Goal: Transaction & Acquisition: Register for event/course

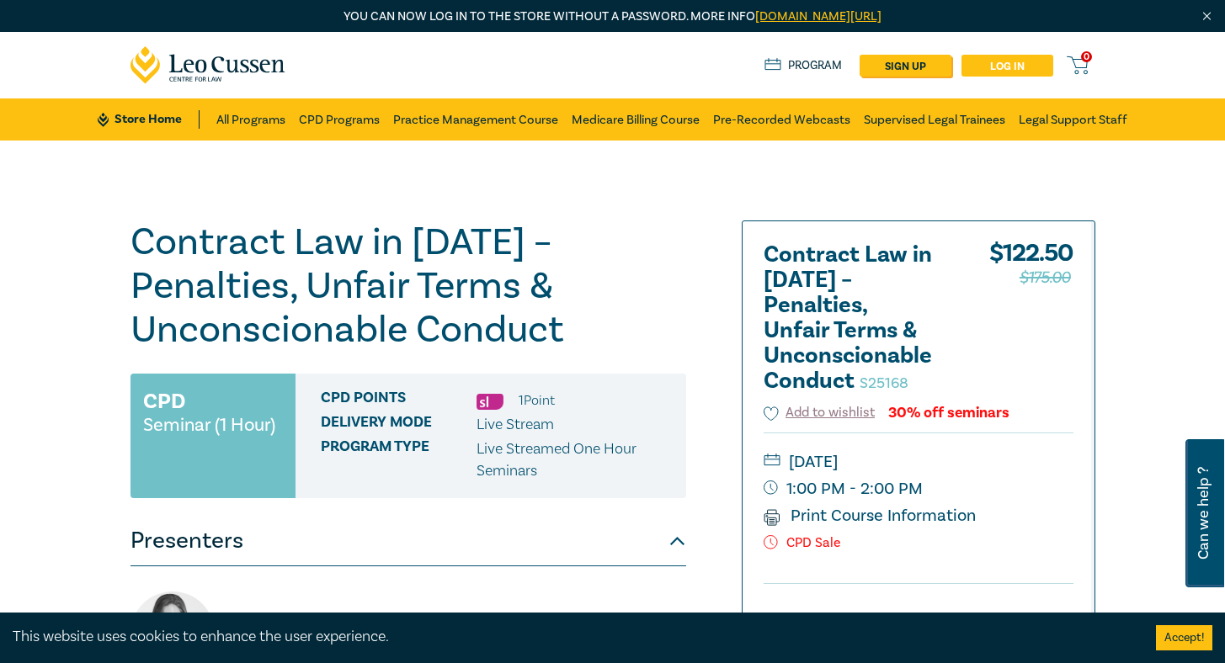
click at [1053, 64] on link "Log in" at bounding box center [1007, 66] width 92 height 22
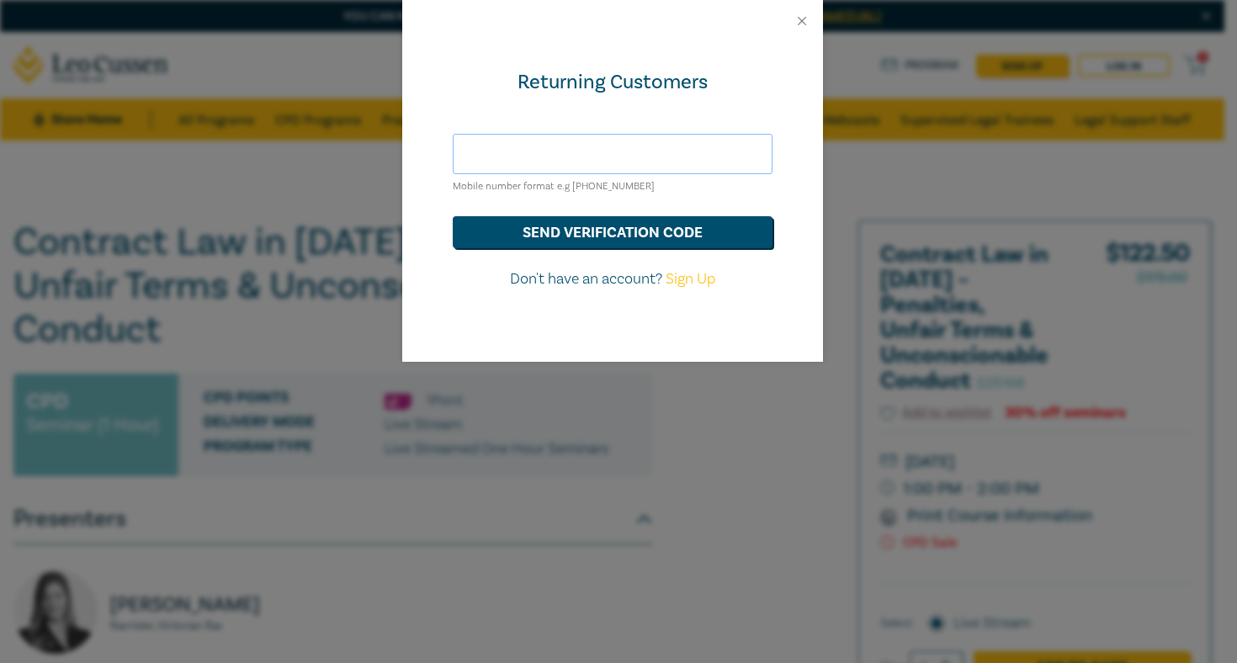
click at [621, 156] on input "text" at bounding box center [613, 154] width 320 height 40
click at [453, 216] on button "send verification code" at bounding box center [613, 232] width 320 height 32
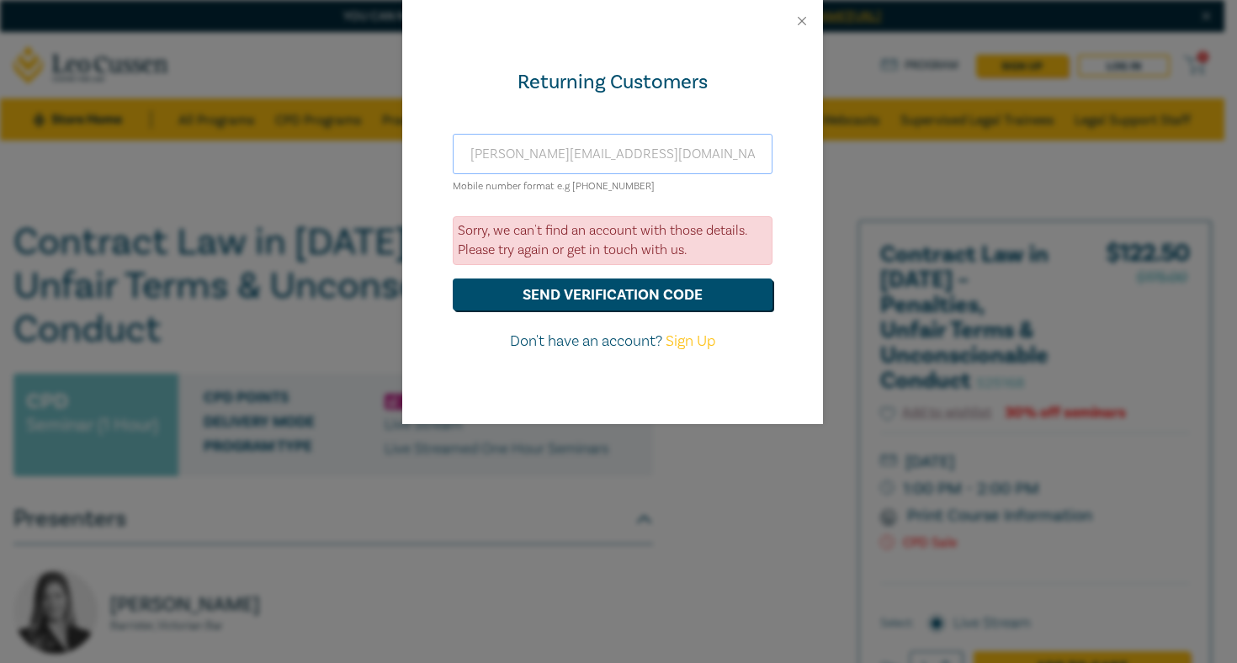
drag, startPoint x: 653, startPoint y: 161, endPoint x: 0, endPoint y: 59, distance: 661.1
click at [0, 65] on div "Returning Customers andrew@rodemlegal.com Mobile number format e.g +61 00000000…" at bounding box center [618, 331] width 1237 height 663
type input "andrew.heetae.bae@gmail.com"
click at [453, 279] on button "send verification code" at bounding box center [613, 295] width 320 height 32
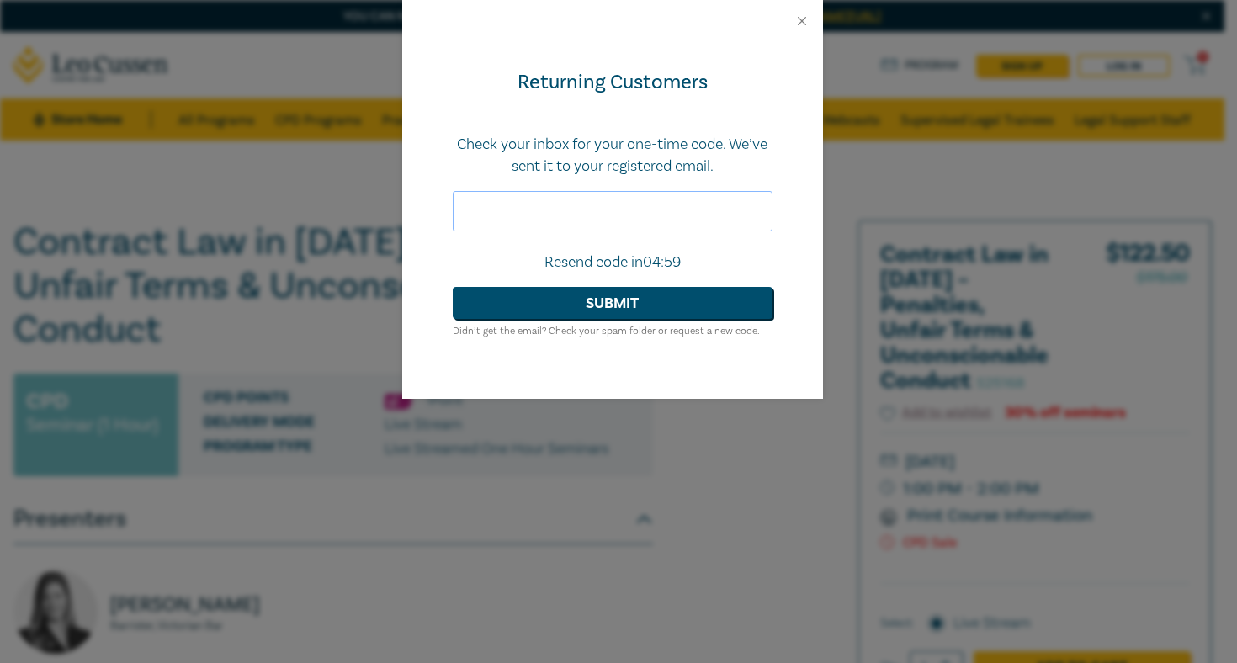
click at [613, 224] on input "text" at bounding box center [613, 211] width 320 height 40
click at [633, 212] on input "text" at bounding box center [613, 211] width 320 height 40
type input "189355"
click at [453, 287] on button "Submit" at bounding box center [613, 303] width 320 height 32
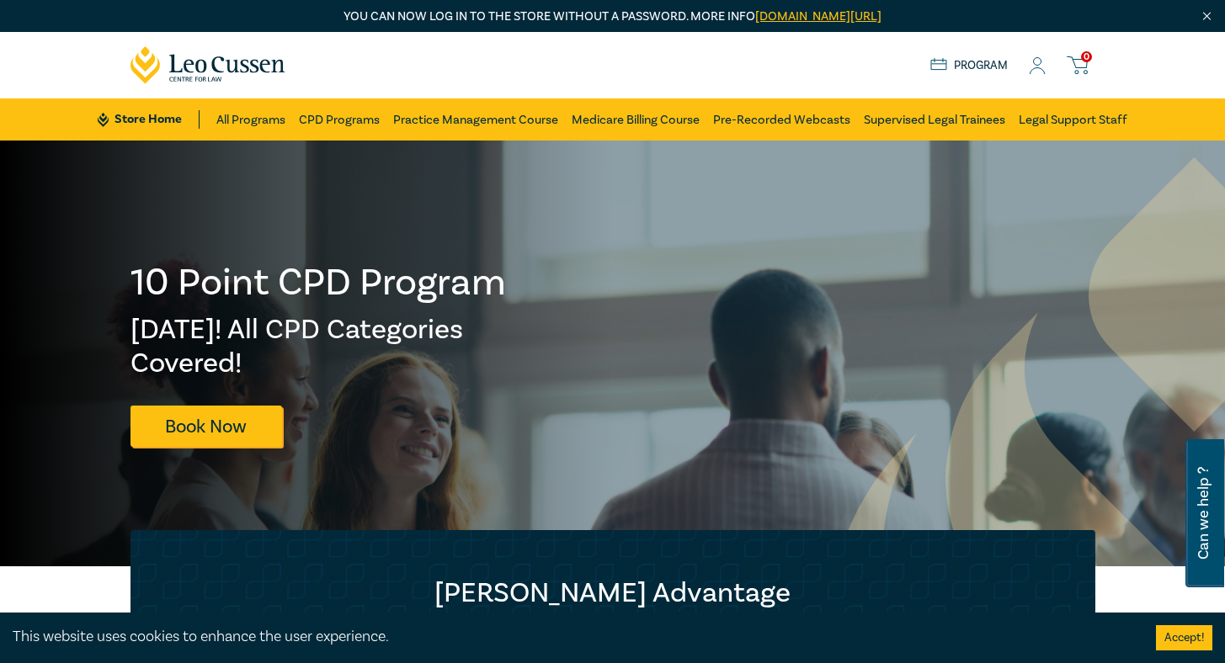
click at [1191, 641] on button "Accept!" at bounding box center [1184, 637] width 56 height 25
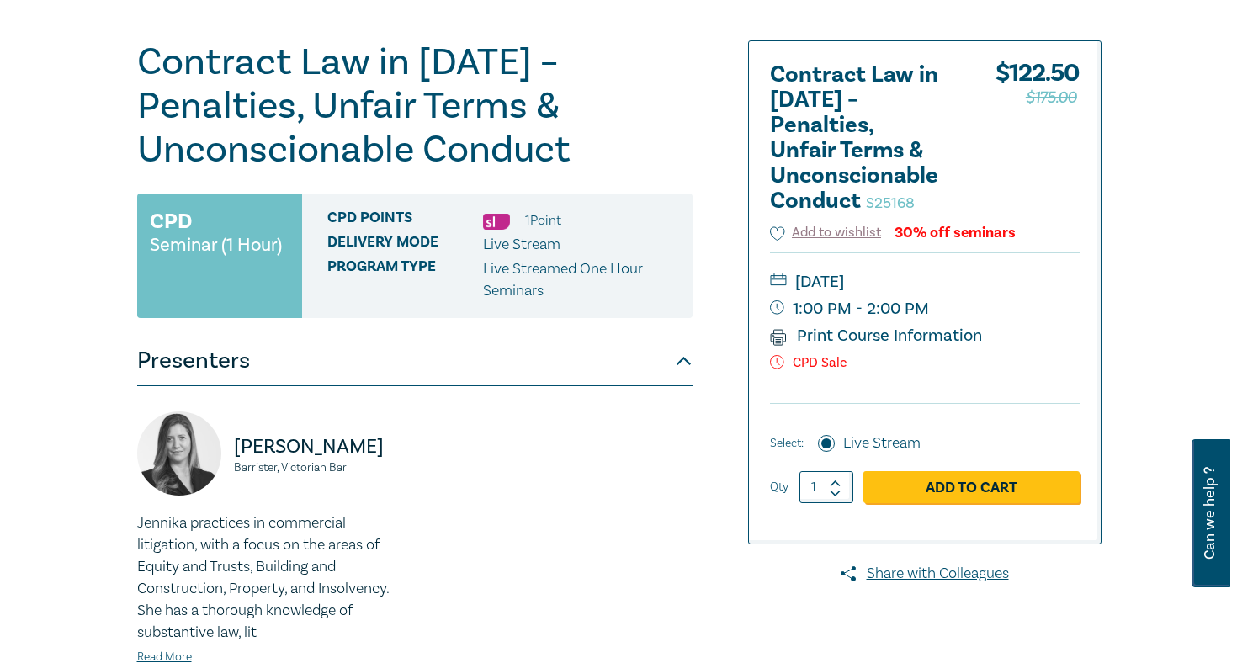
scroll to position [200, 0]
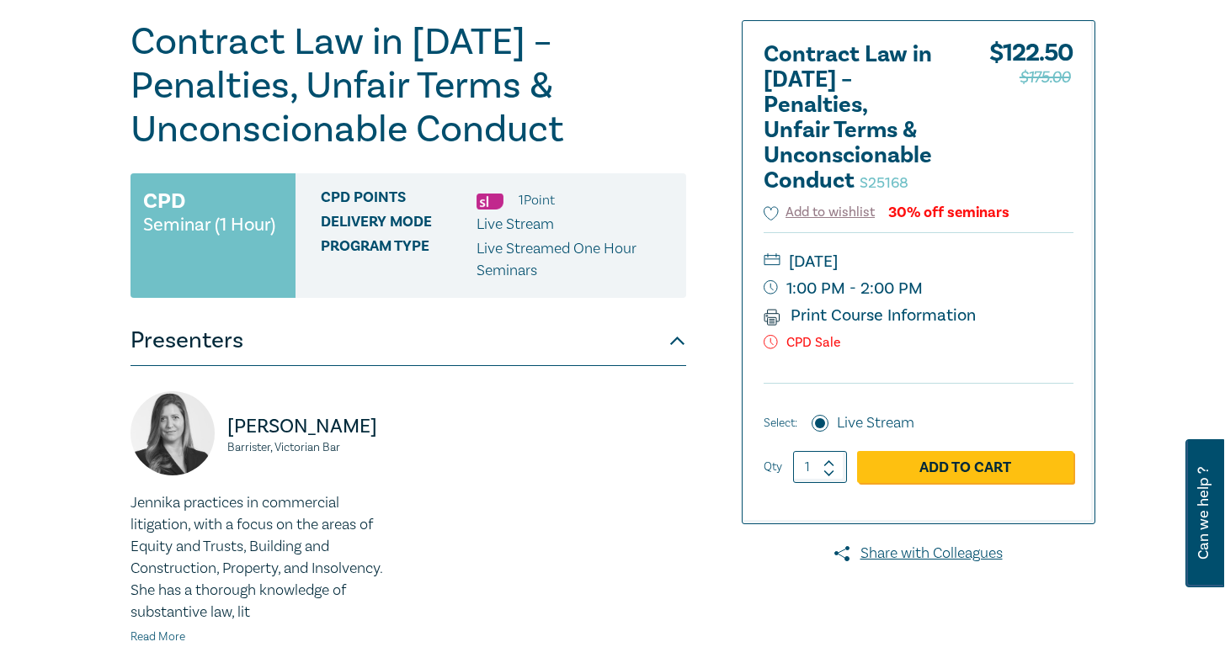
click at [130, 630] on link "Read More" at bounding box center [157, 637] width 55 height 15
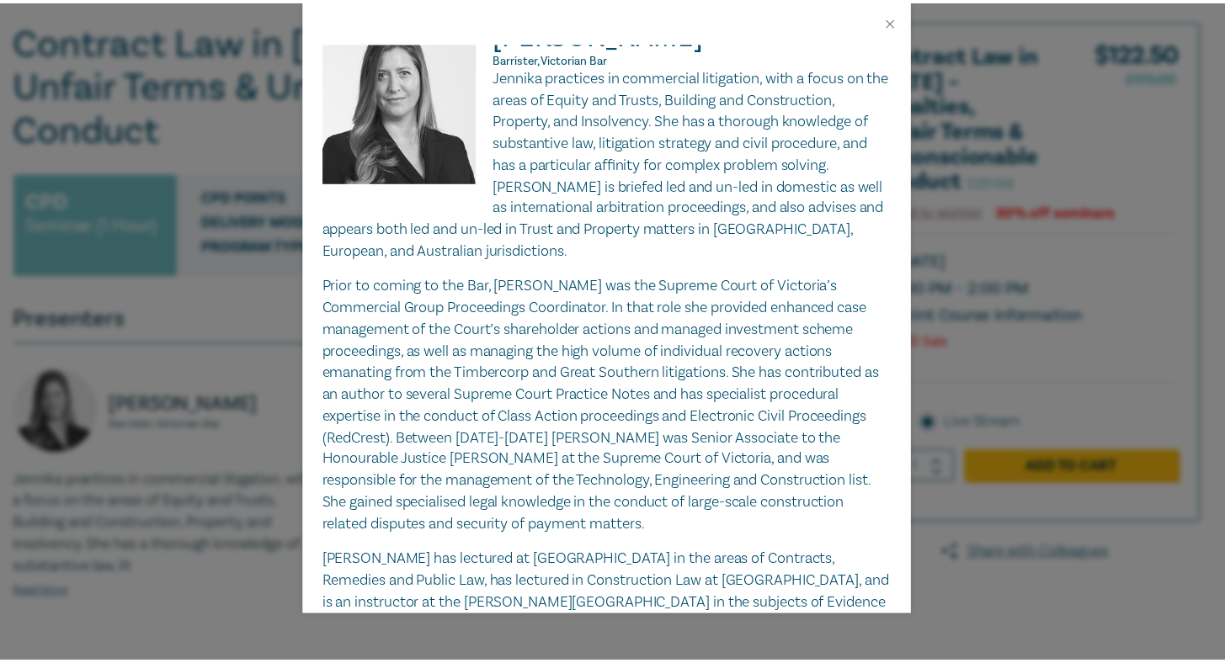
scroll to position [0, 0]
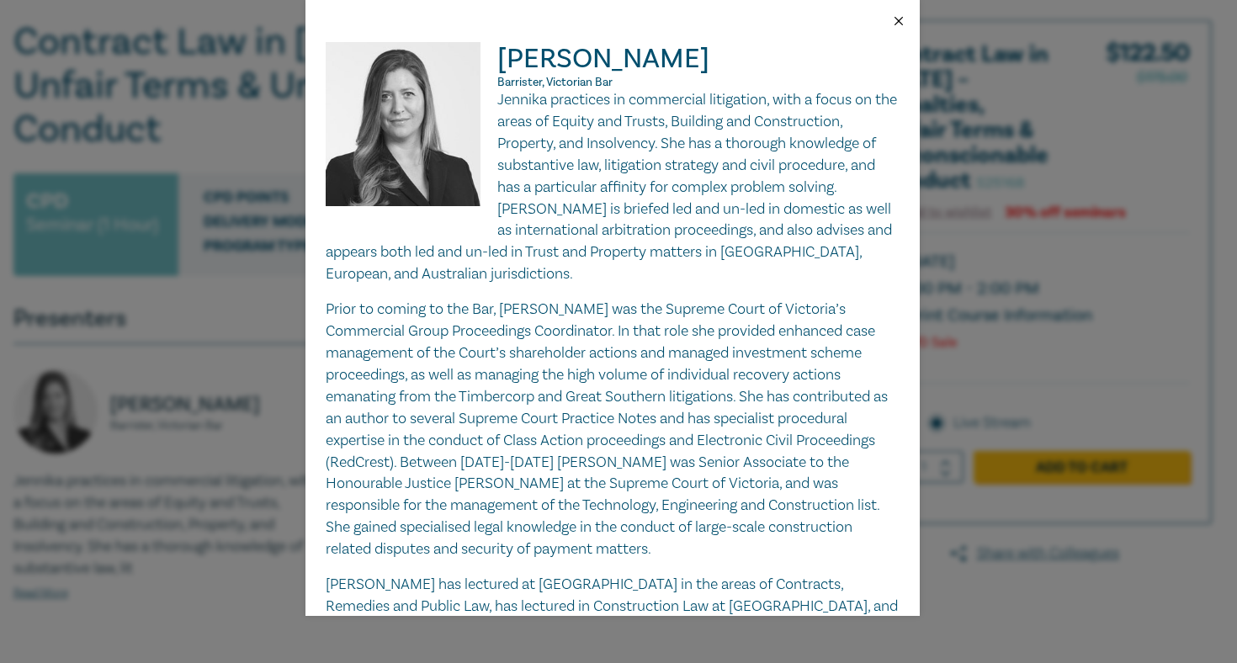
click at [893, 21] on button "Close" at bounding box center [898, 20] width 15 height 15
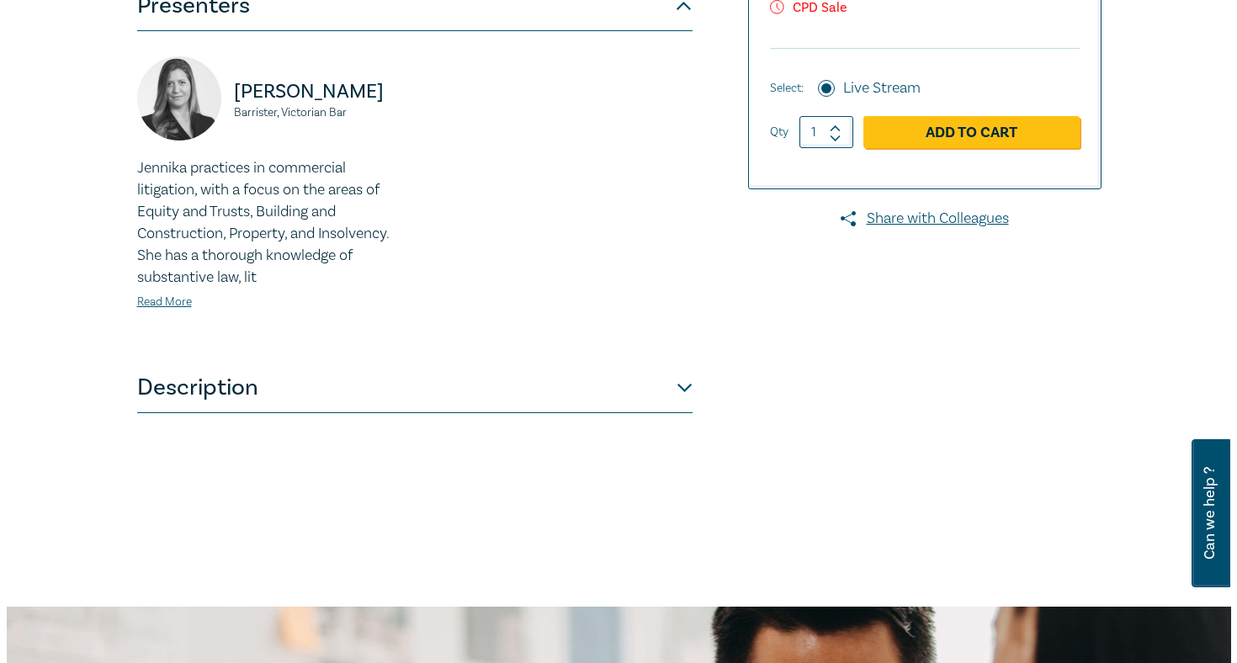
scroll to position [553, 0]
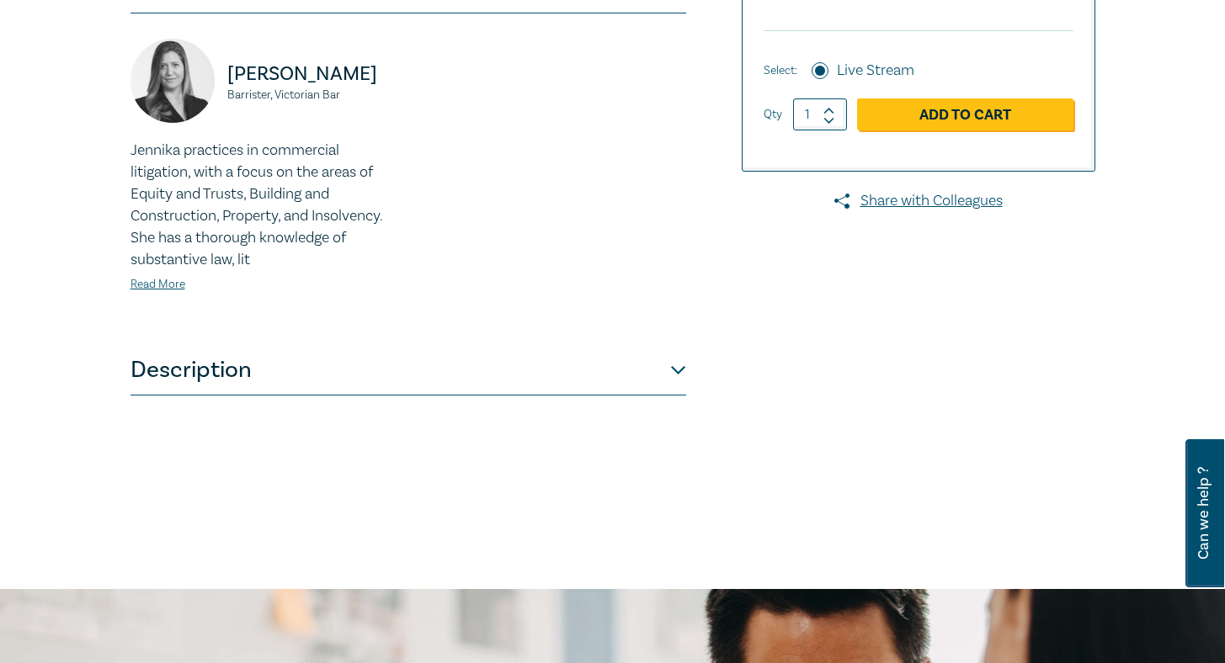
click at [625, 345] on button "Description" at bounding box center [408, 370] width 556 height 51
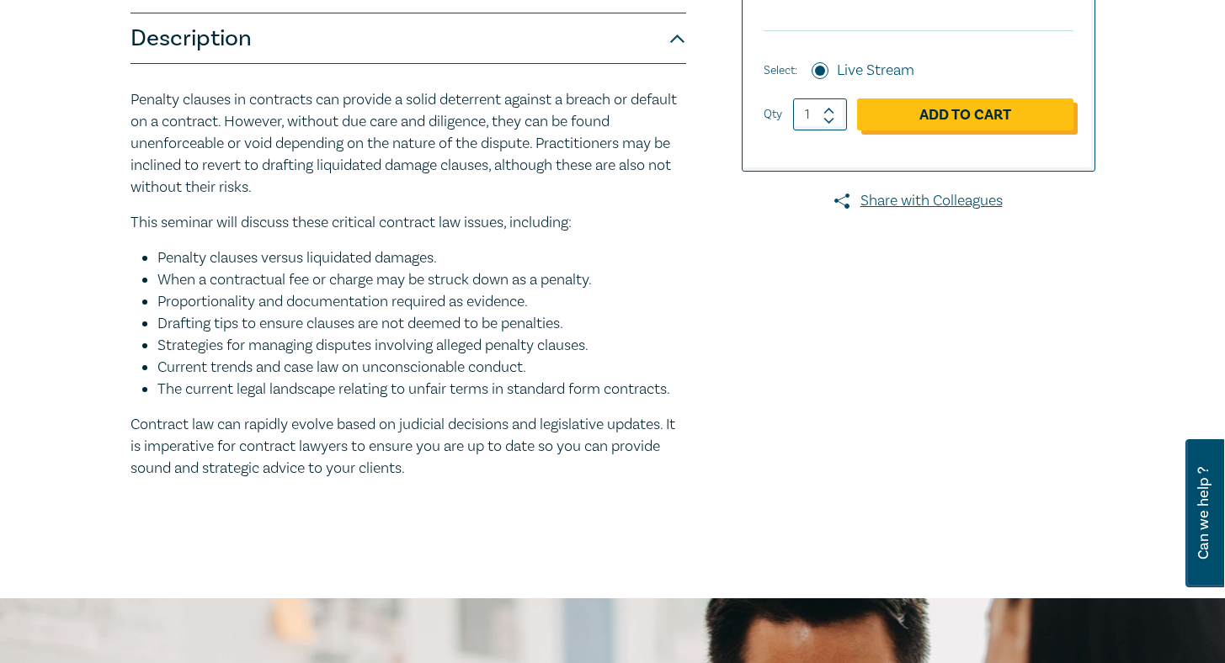
click at [1066, 121] on link "Add to Cart" at bounding box center [965, 114] width 216 height 32
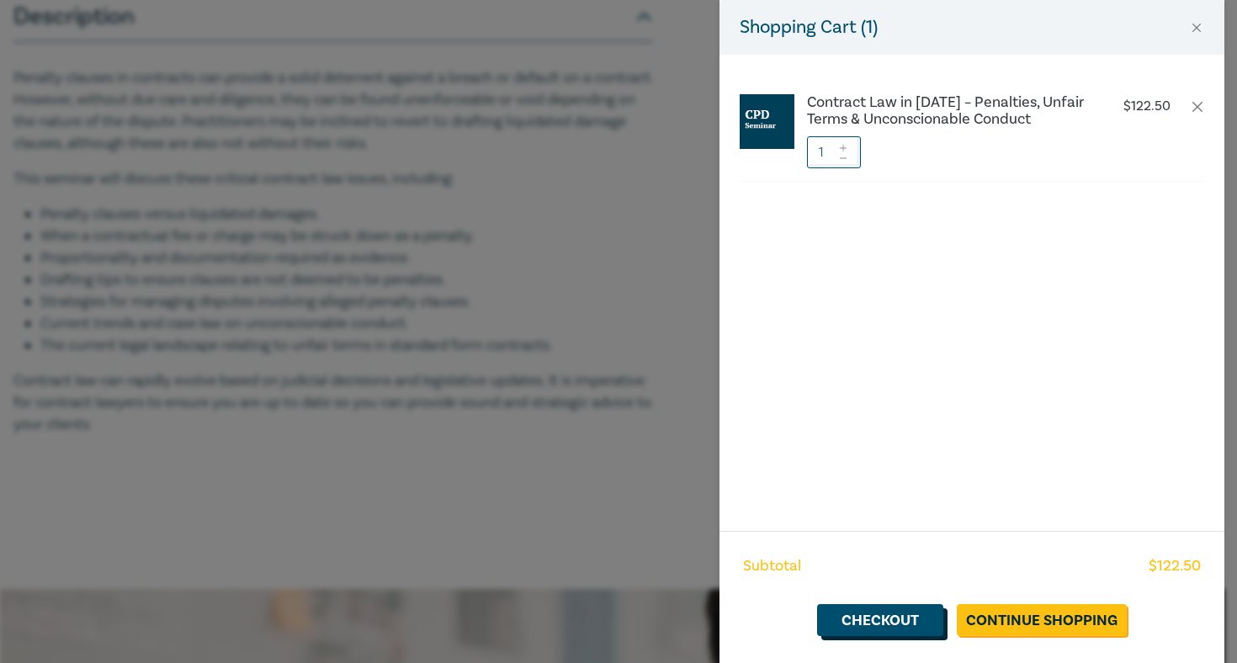
click at [896, 626] on link "Checkout" at bounding box center [880, 620] width 126 height 32
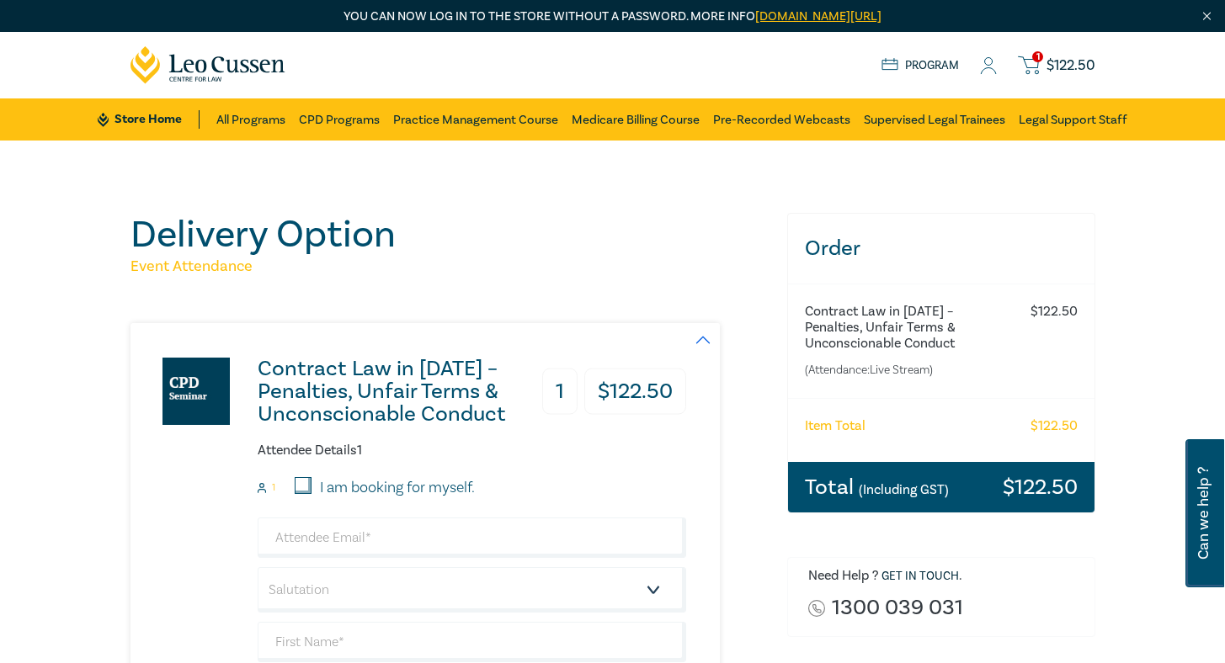
click at [332, 485] on label "I am booking for myself." at bounding box center [397, 488] width 155 height 22
click at [311, 485] on input "I am booking for myself." at bounding box center [303, 485] width 17 height 17
checkbox input "true"
type input "andrew.heetae.bae@gmail.com"
type input "Andrew"
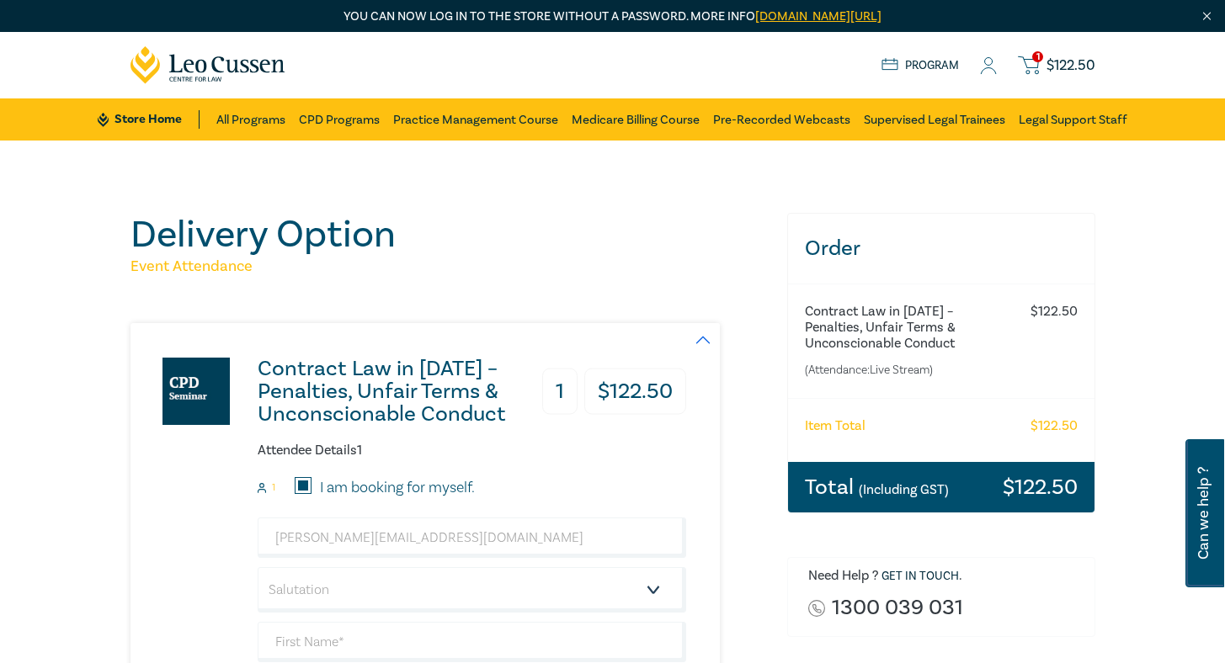
type input "Bae"
type input "435819127"
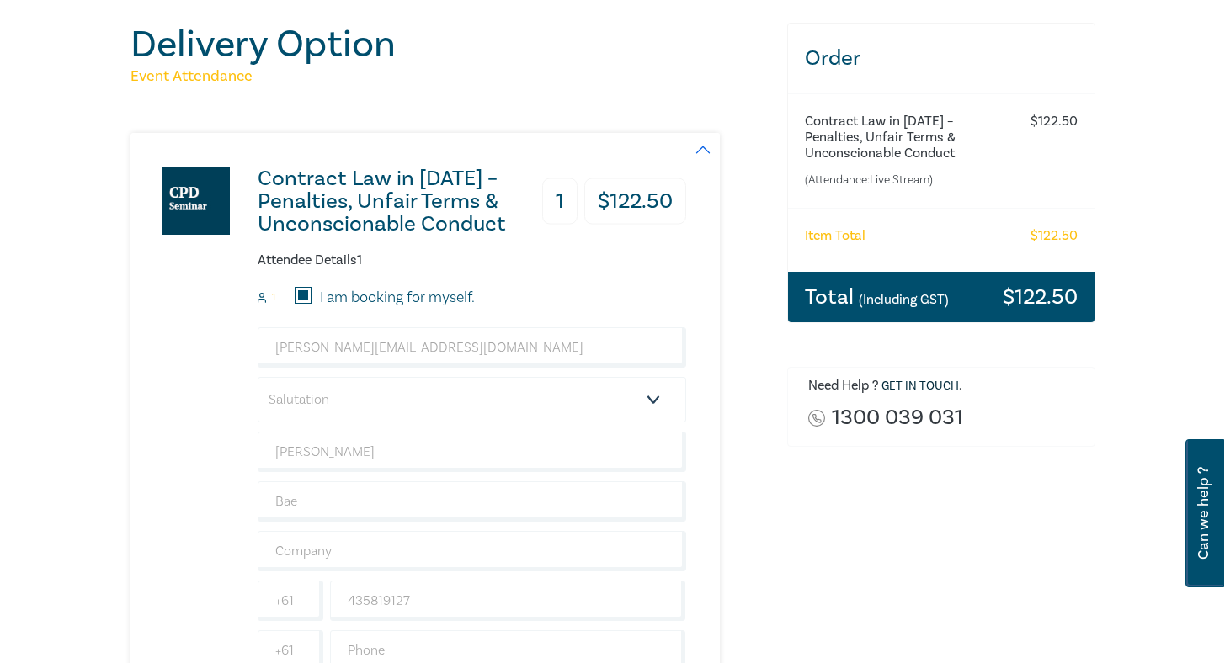
scroll to position [191, 0]
click at [512, 398] on select "Salutation Mr. Mrs. Ms. Miss Dr. Prof. Other" at bounding box center [472, 398] width 428 height 45
select select "Mr."
click at [258, 376] on select "Salutation Mr. Mrs. Ms. Miss Dr. Prof. Other" at bounding box center [472, 398] width 428 height 45
click at [613, 472] on div "Contract Law in 2025 – Penalties, Unfair Terms & Unconscionable Conduct 1 $ 122…" at bounding box center [448, 420] width 636 height 577
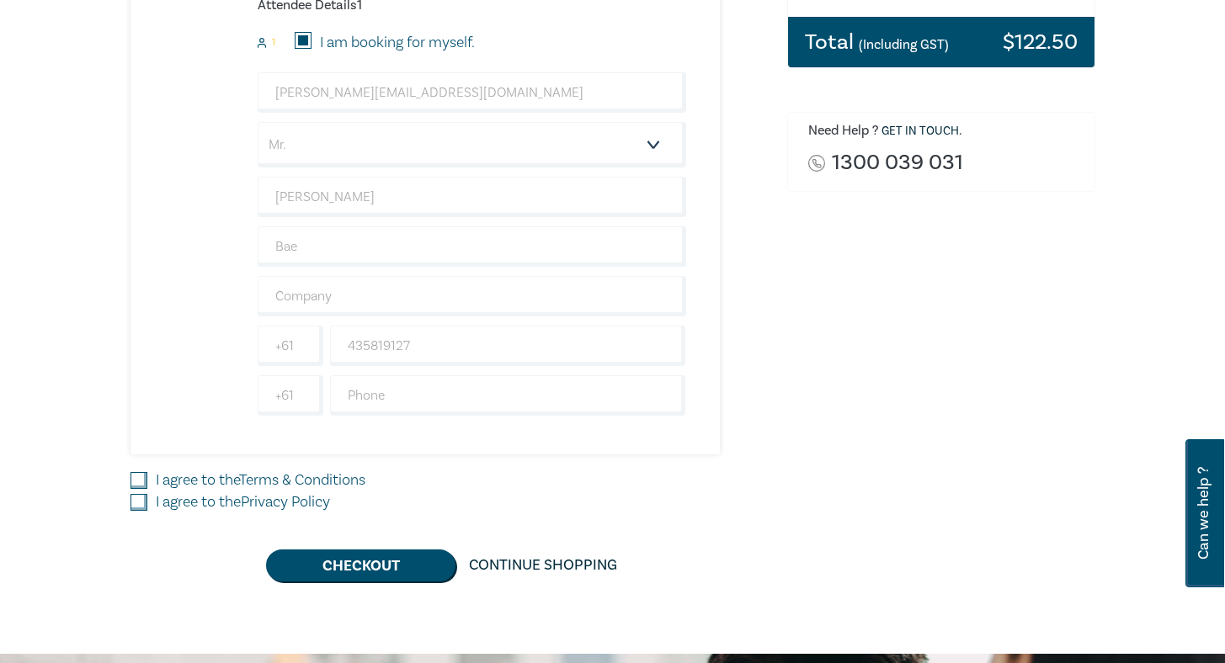
scroll to position [448, 0]
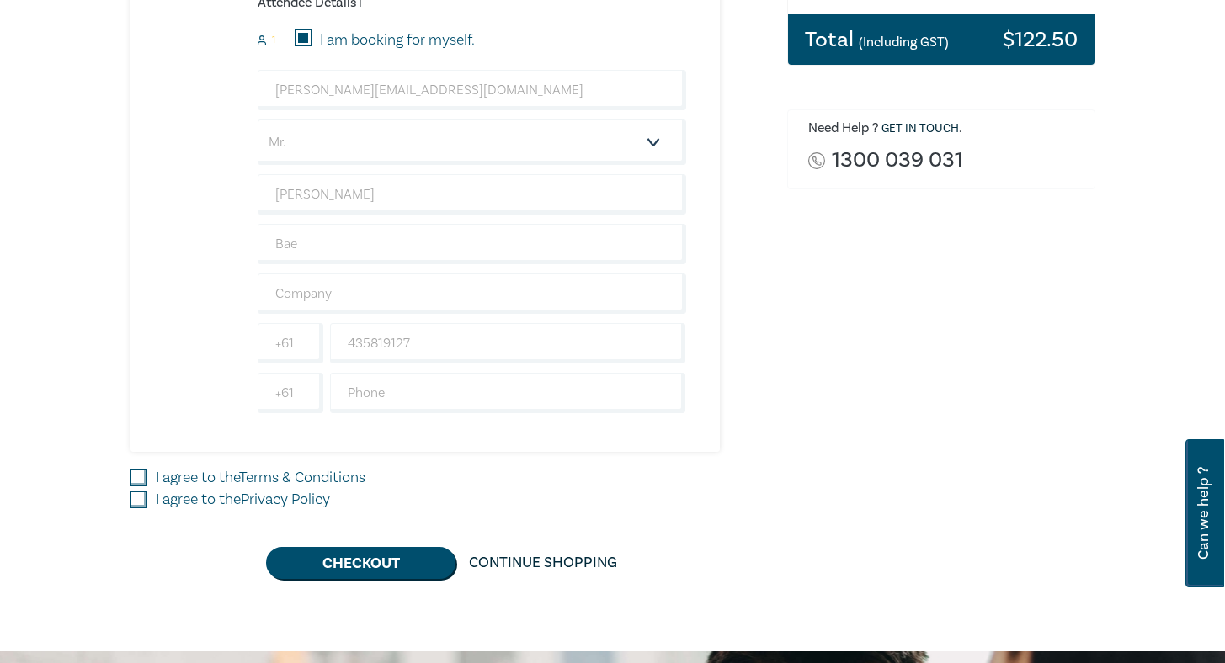
click at [156, 476] on label "I agree to the Terms & Conditions" at bounding box center [261, 478] width 210 height 22
click at [130, 476] on input "I agree to the Terms & Conditions" at bounding box center [138, 478] width 17 height 17
checkbox input "true"
click at [156, 500] on label "I agree to the Privacy Policy" at bounding box center [243, 500] width 174 height 22
click at [130, 500] on input "I agree to the Privacy Policy" at bounding box center [138, 500] width 17 height 17
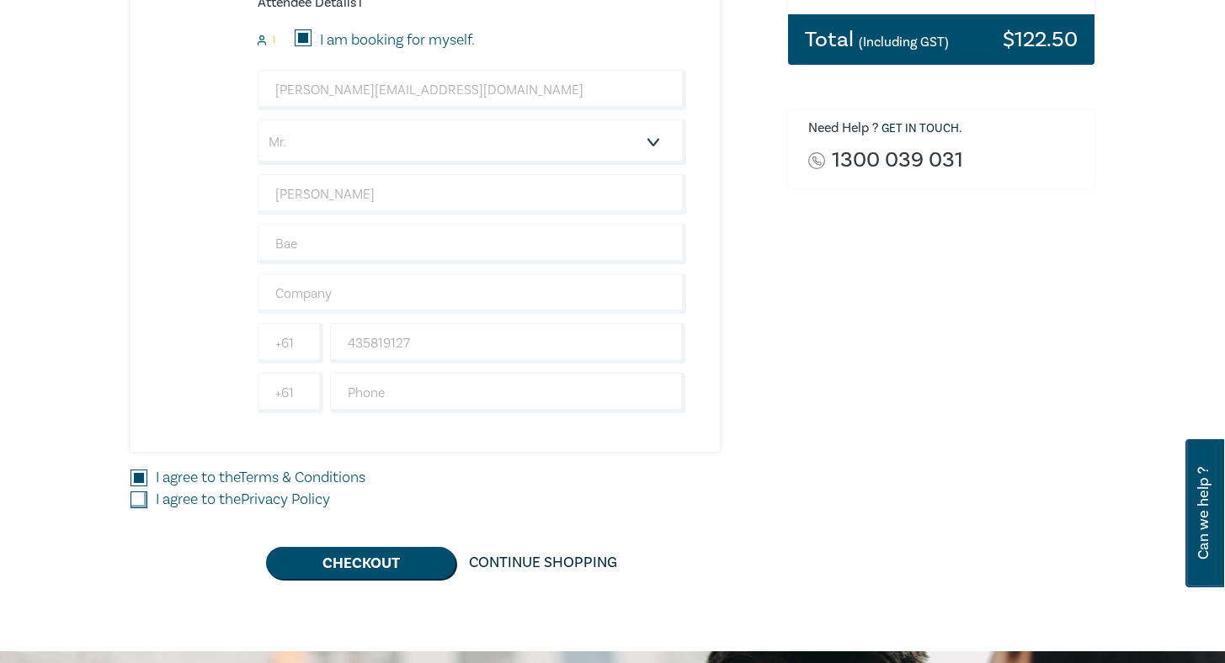
checkbox input "true"
click at [364, 570] on button "Checkout" at bounding box center [360, 563] width 189 height 32
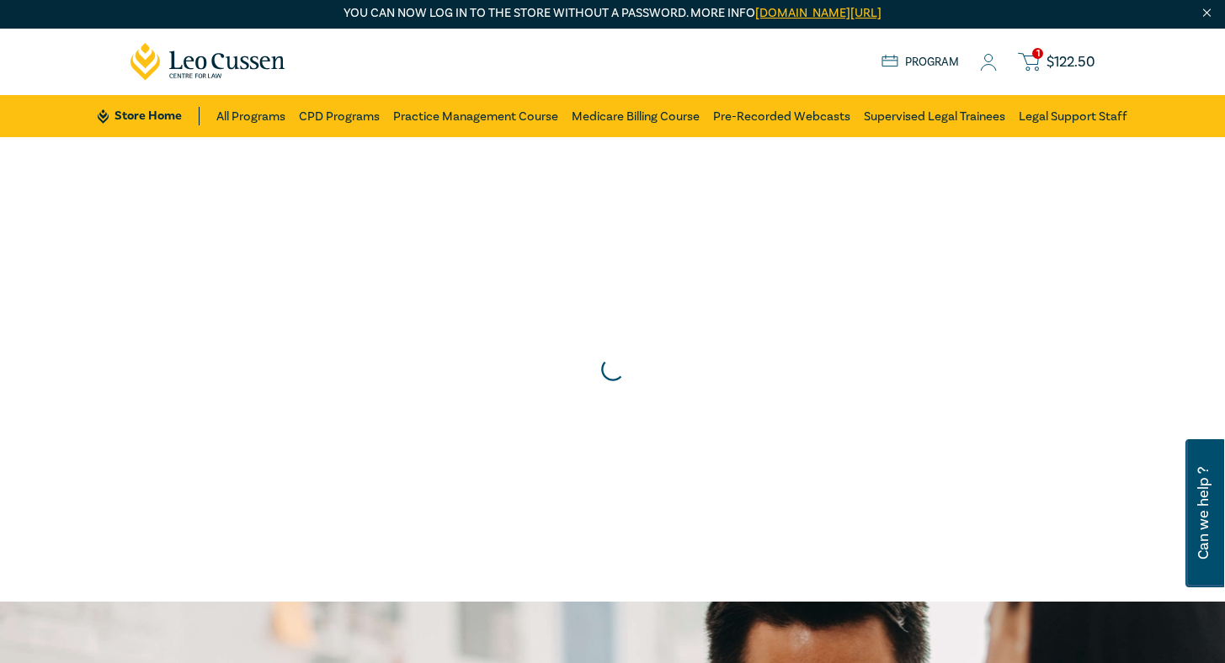
scroll to position [0, 0]
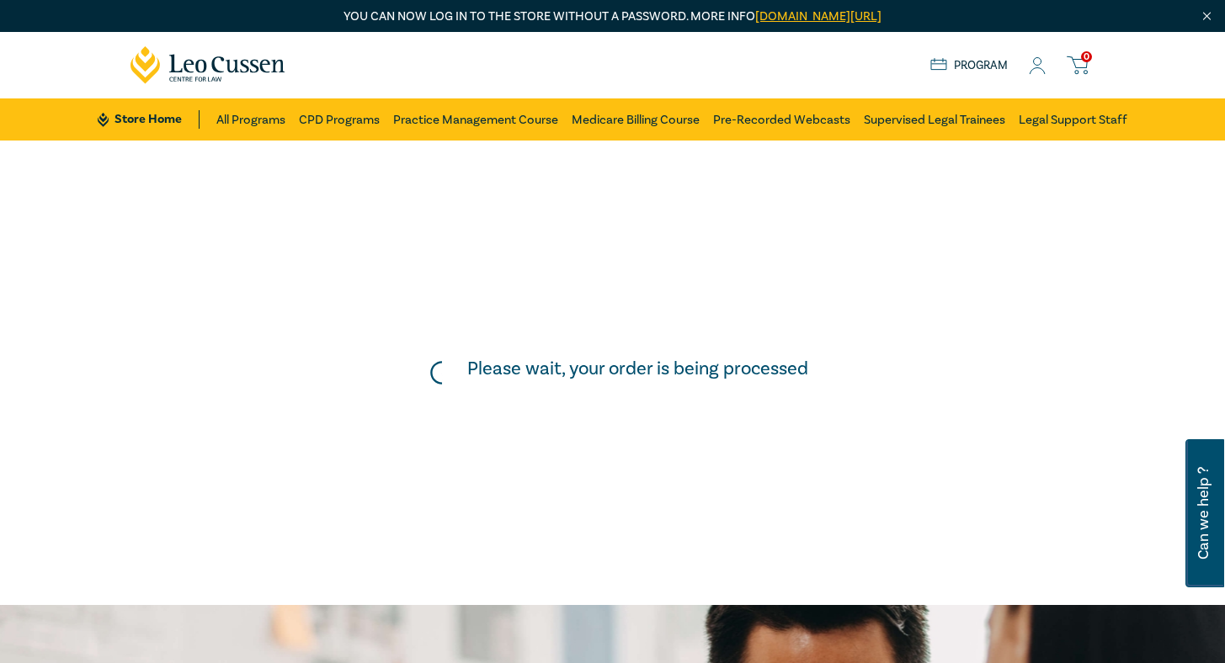
click at [1210, 18] on img "Close" at bounding box center [1206, 16] width 14 height 14
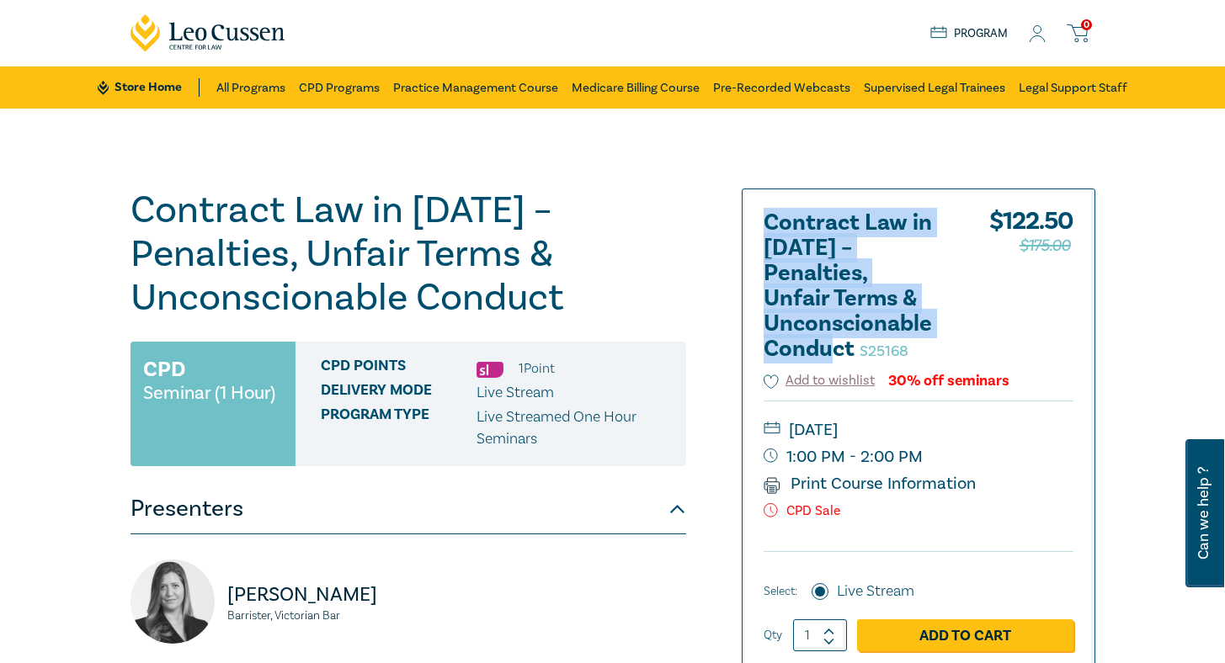
drag, startPoint x: 878, startPoint y: 220, endPoint x: 970, endPoint y: 343, distance: 154.0
click at [970, 343] on div "Contract Law in [DATE] – Penalties, Unfair Terms & Unconscionable Conduct S2516…" at bounding box center [918, 440] width 352 height 502
copy h2 "Contract Law in [DATE] – Penalties, Unfair Terms & Unconscionable Conduct"
click at [711, 273] on div "Contract Law in [DATE] – Penalties, Unfair Terms & Unconscionable Conduct S2516…" at bounding box center [448, 610] width 657 height 842
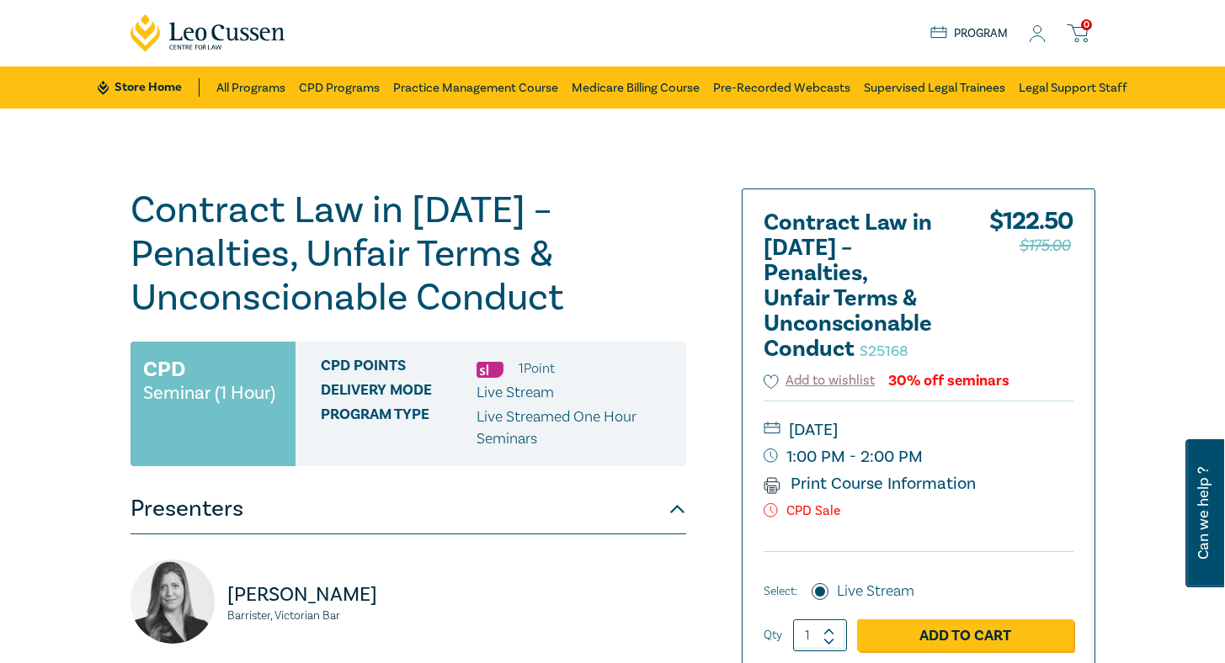
scroll to position [421, 0]
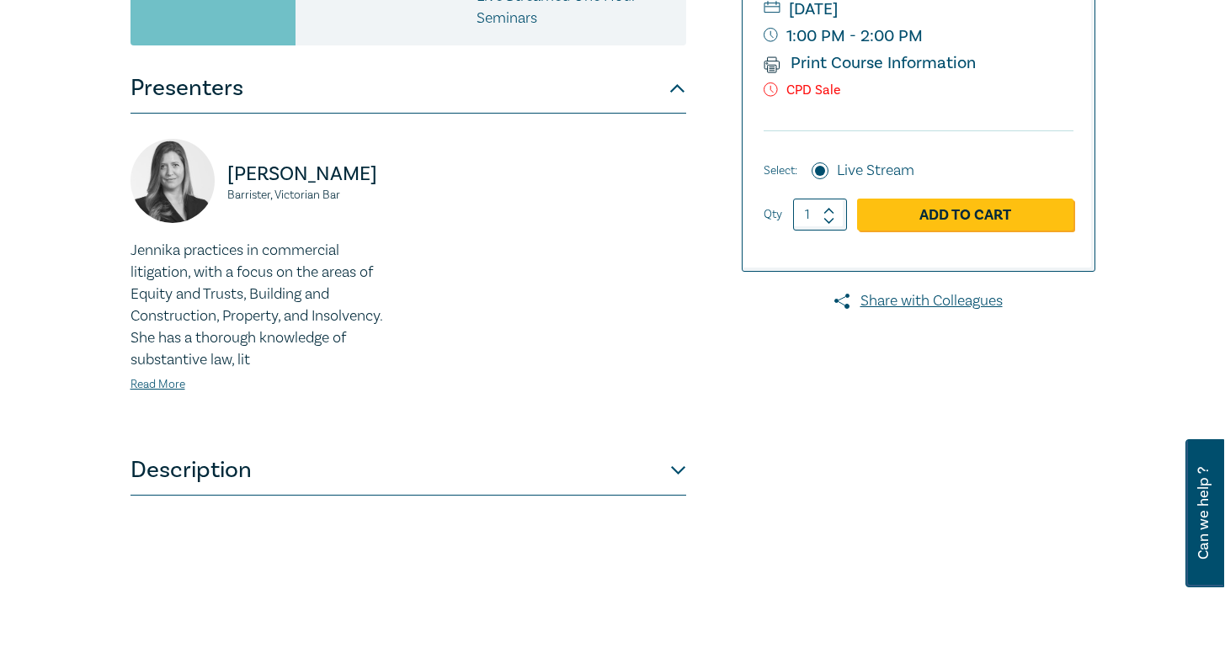
click at [496, 449] on button "Description" at bounding box center [408, 470] width 556 height 51
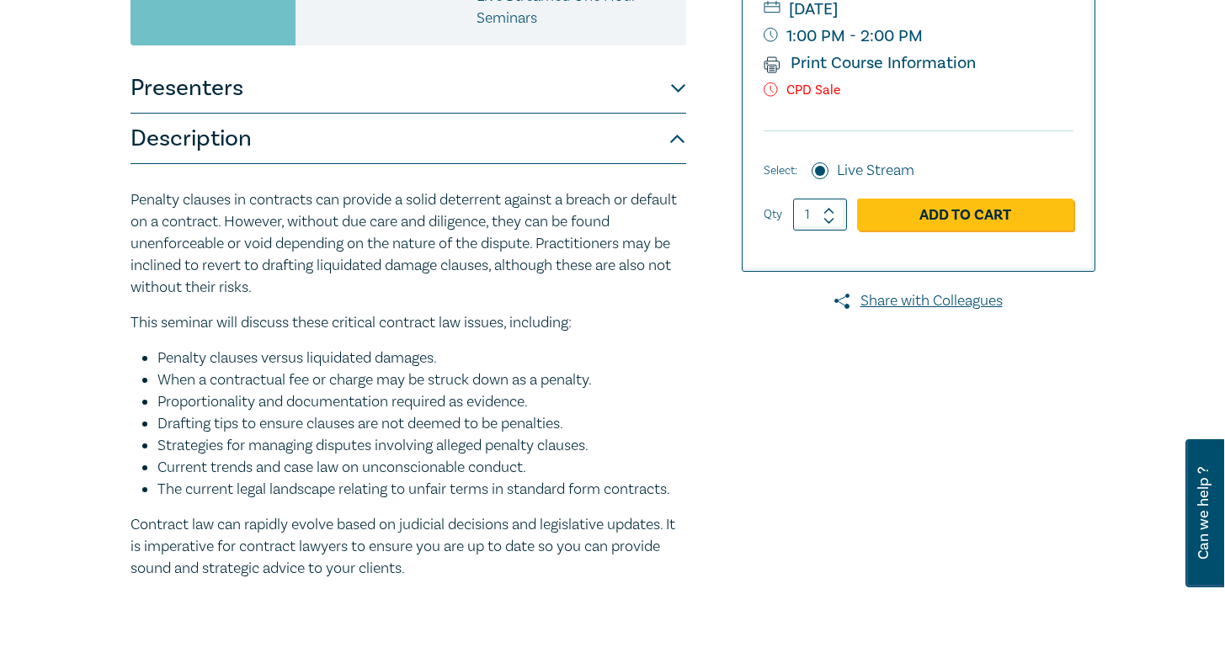
click at [277, 245] on p "Penalty clauses in contracts can provide a solid deterrent against a breach or …" at bounding box center [408, 243] width 556 height 109
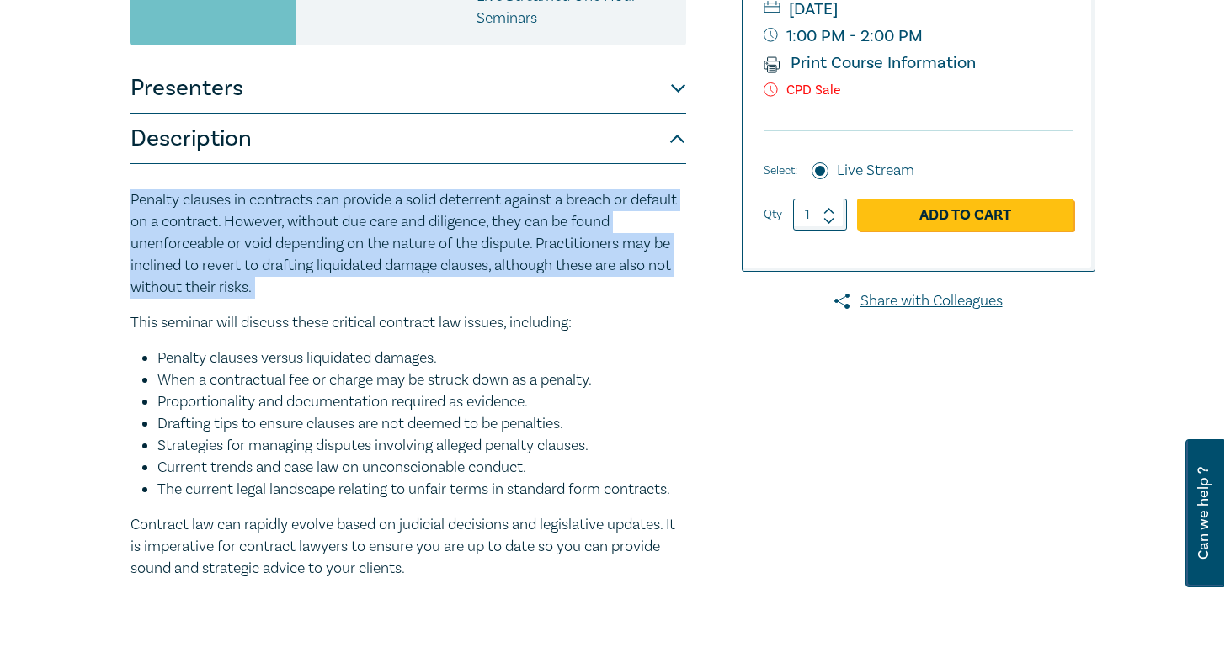
click at [277, 245] on p "Penalty clauses in contracts can provide a solid deterrent against a breach or …" at bounding box center [408, 243] width 556 height 109
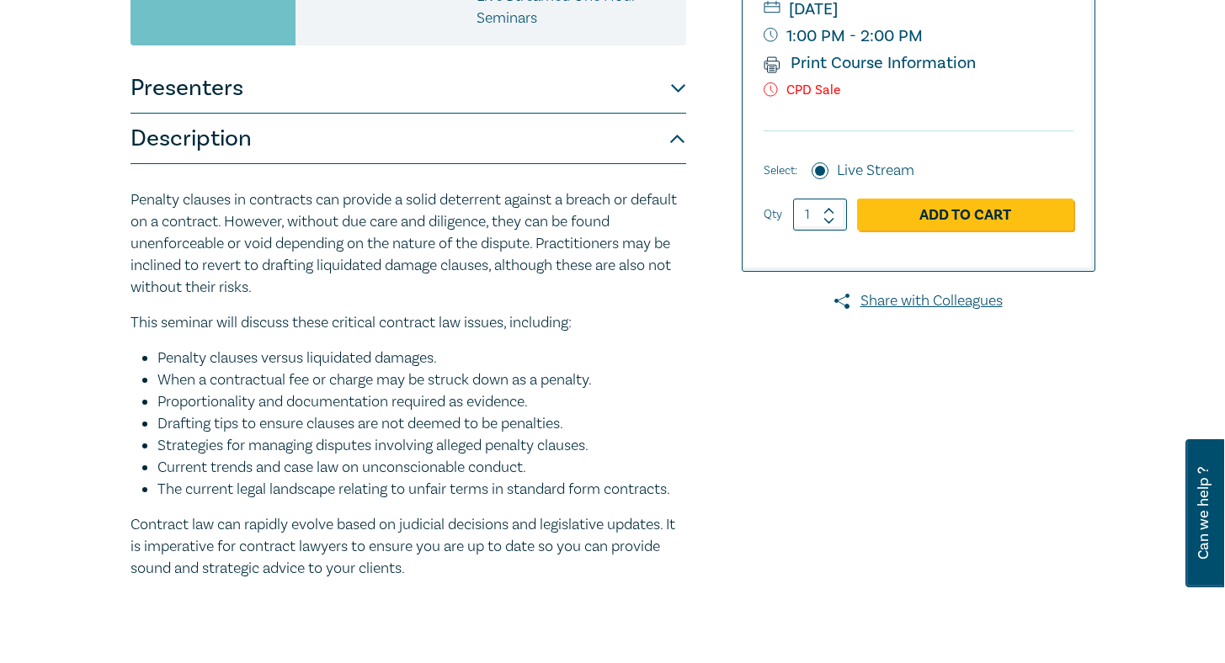
click at [730, 315] on div "Contract Law in [DATE] – Penalties, Unfair Terms & Unconscionable Conduct S2516…" at bounding box center [448, 193] width 657 height 851
